Goal: Transaction & Acquisition: Purchase product/service

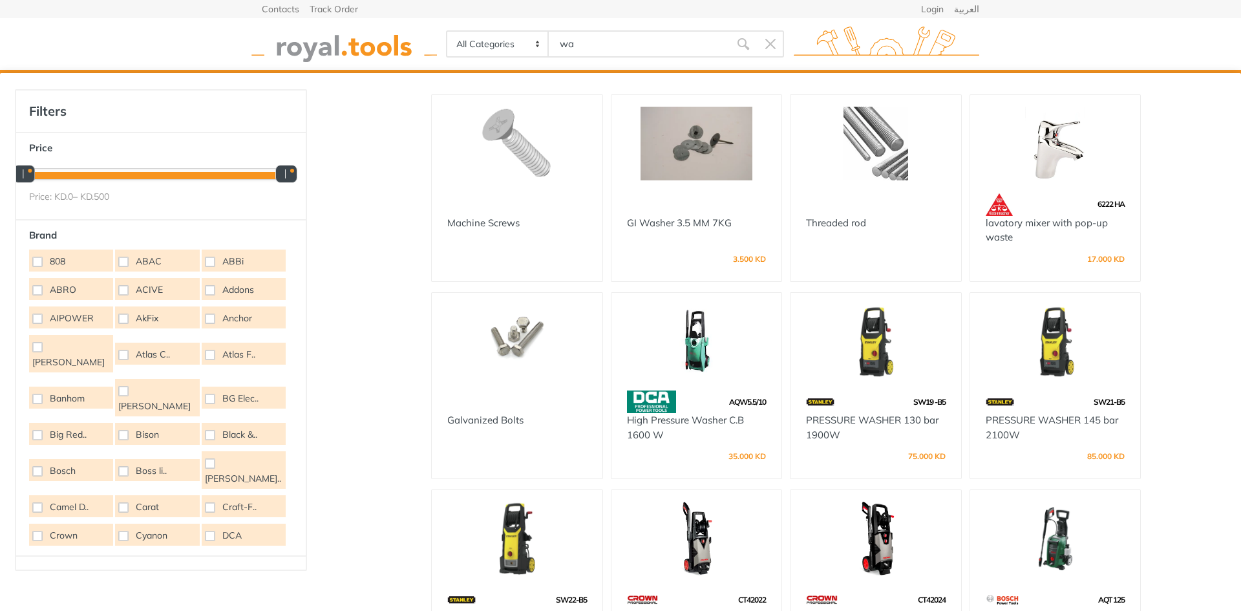
type input "w"
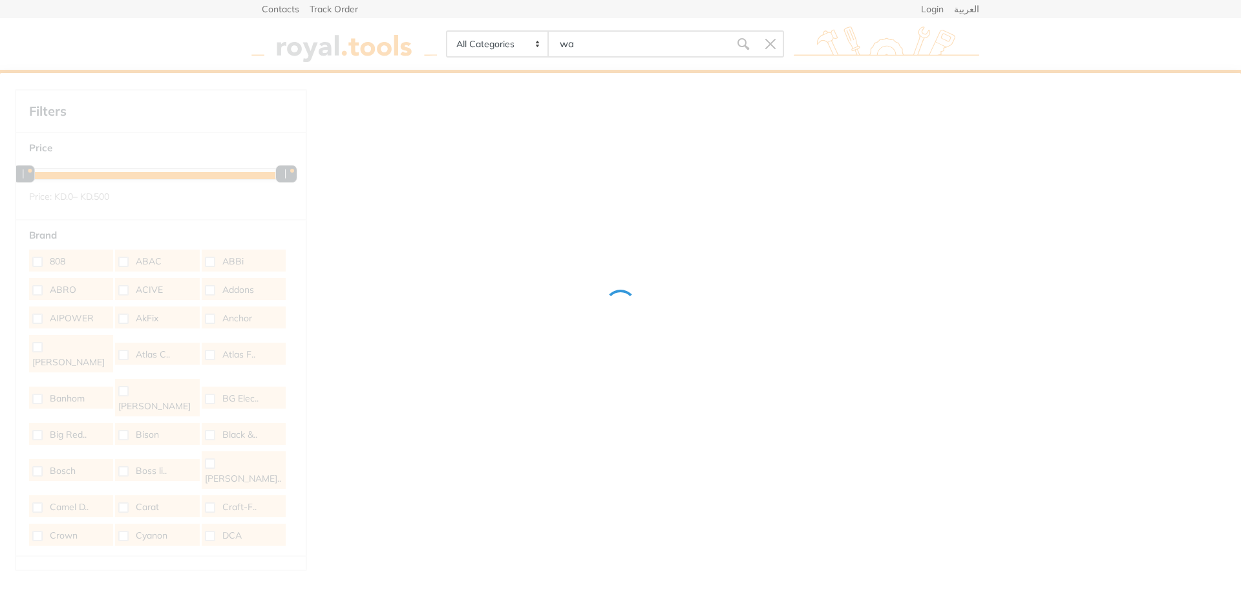
type input "was"
type input "h"
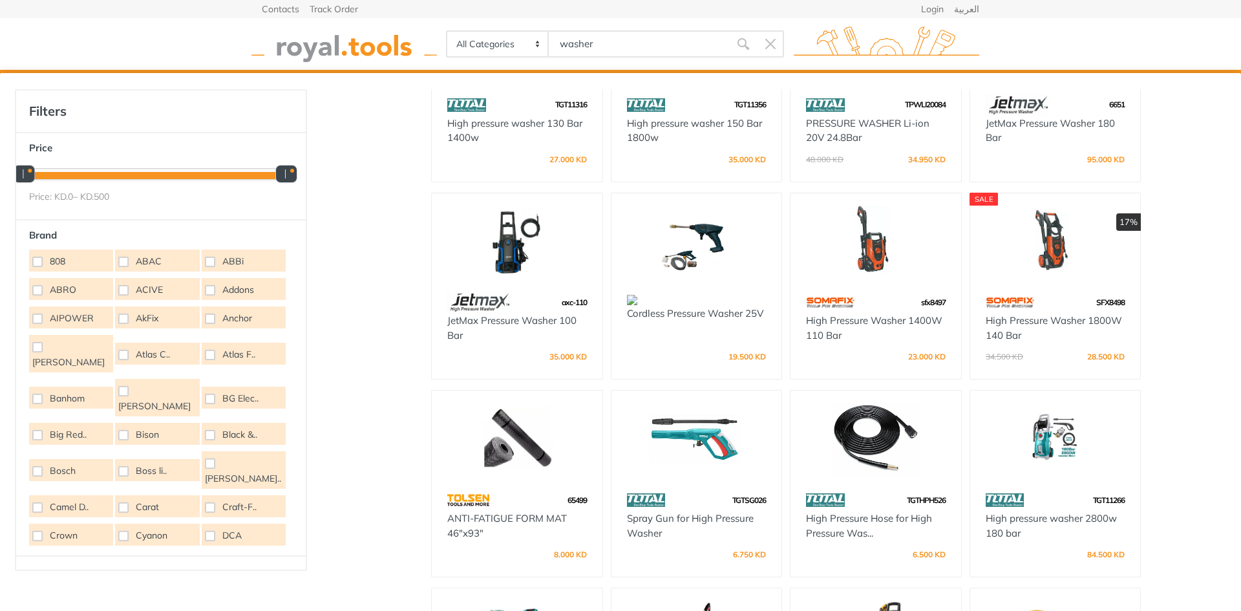
scroll to position [816, 0]
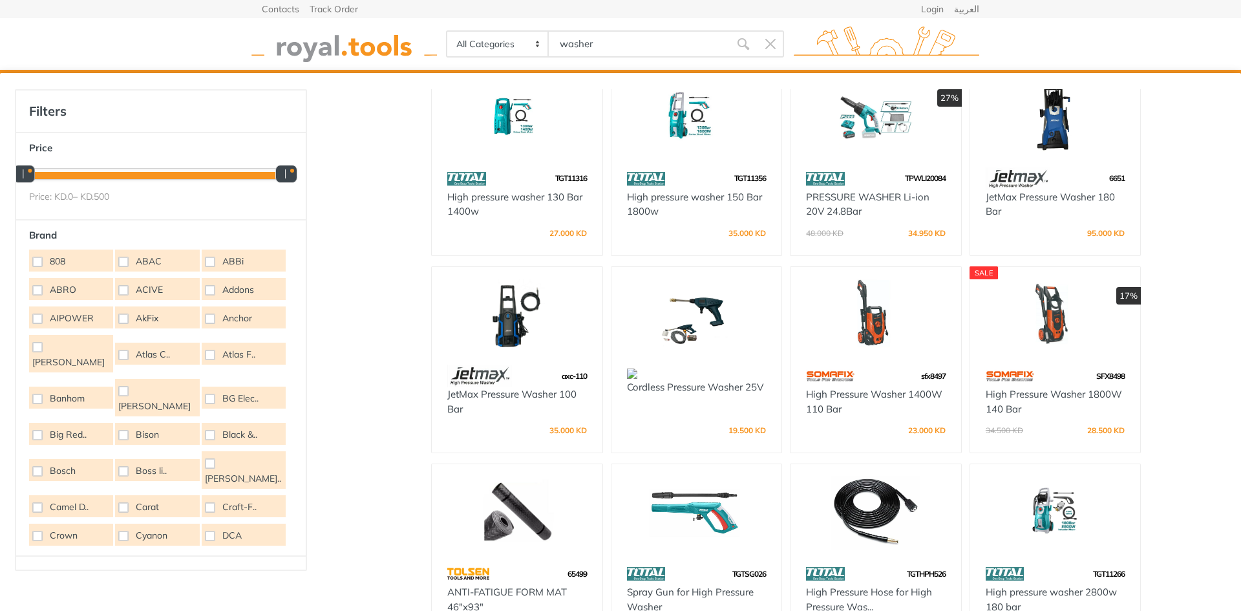
type input "washer"
click at [876, 160] on div at bounding box center [875, 118] width 171 height 98
click at [876, 126] on img at bounding box center [875, 118] width 147 height 74
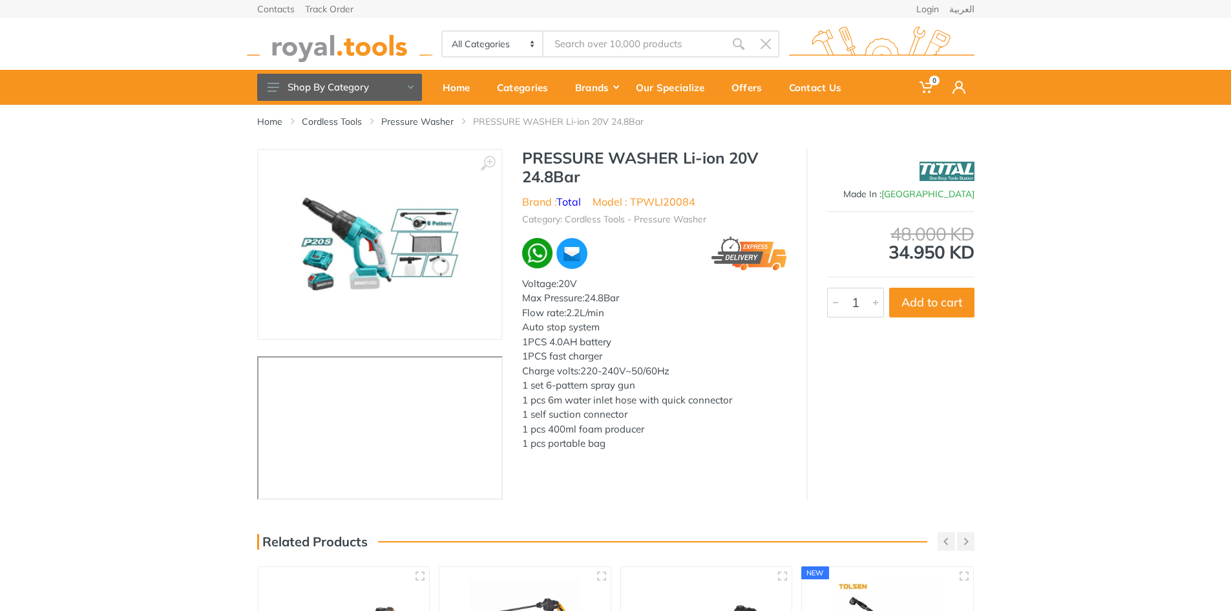
click at [653, 197] on li "Model : TPWLI20084" at bounding box center [644, 202] width 103 height 16
copy li "TPWLI20084"
